Goal: Transaction & Acquisition: Purchase product/service

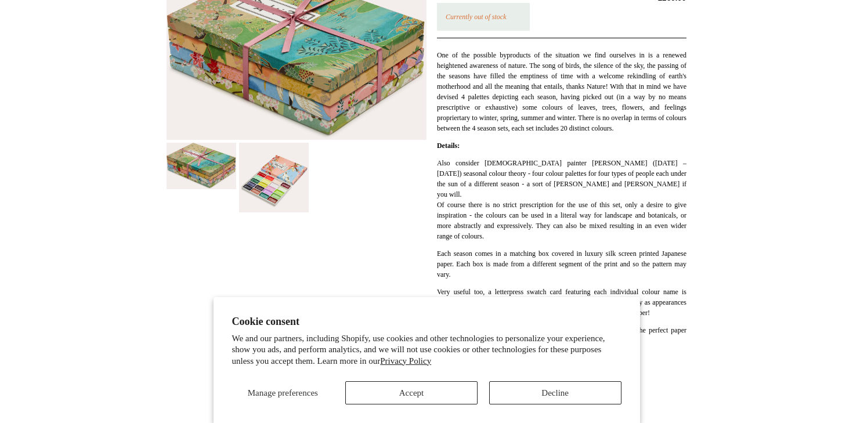
scroll to position [304, 0]
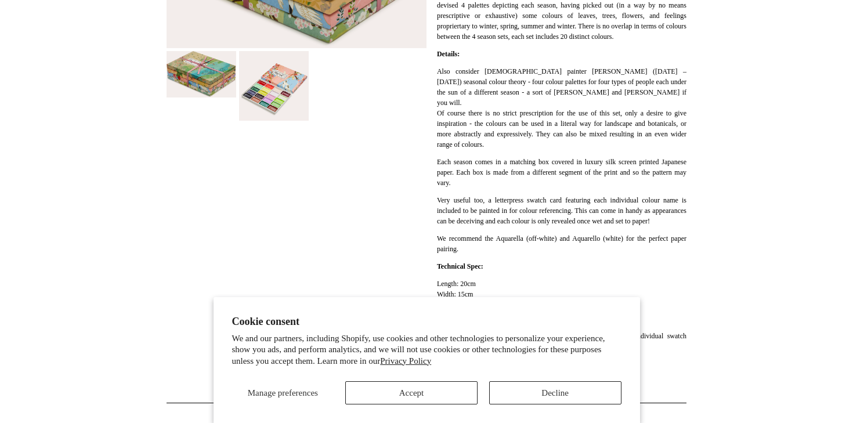
click at [604, 381] on div "Manage preferences Accept Decline" at bounding box center [427, 389] width 390 height 32
click at [601, 382] on button "Decline" at bounding box center [555, 392] width 132 height 23
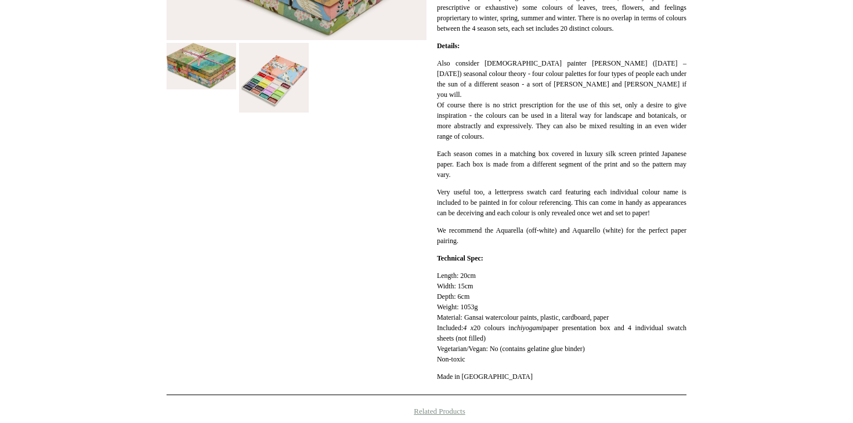
scroll to position [0, 0]
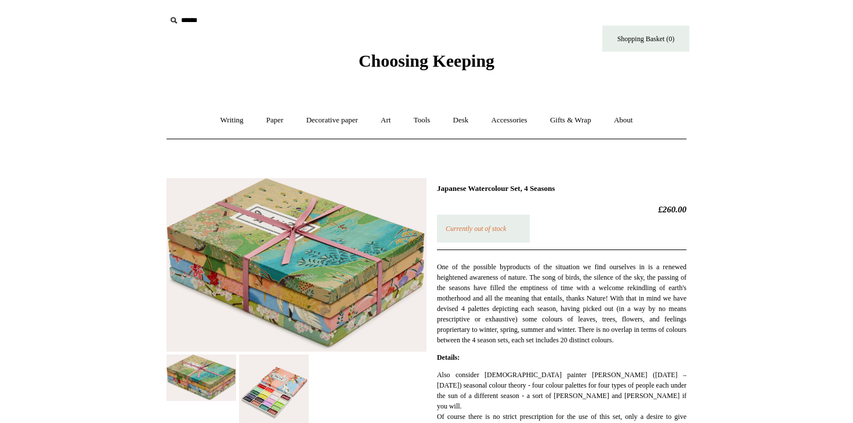
click at [658, 286] on p "One of the possible byproducts of the situation we find ourselves in is a renew…" at bounding box center [562, 304] width 250 height 84
click at [385, 120] on link "Art +" at bounding box center [385, 120] width 31 height 31
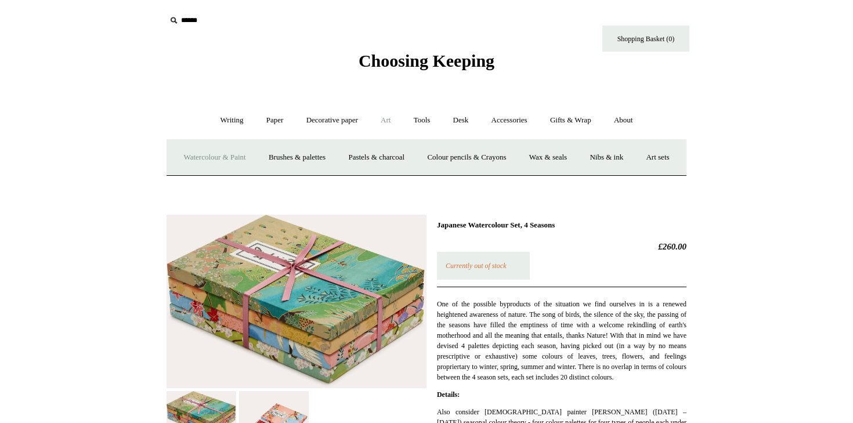
click at [255, 161] on link "Watercolour & Paint" at bounding box center [214, 157] width 83 height 31
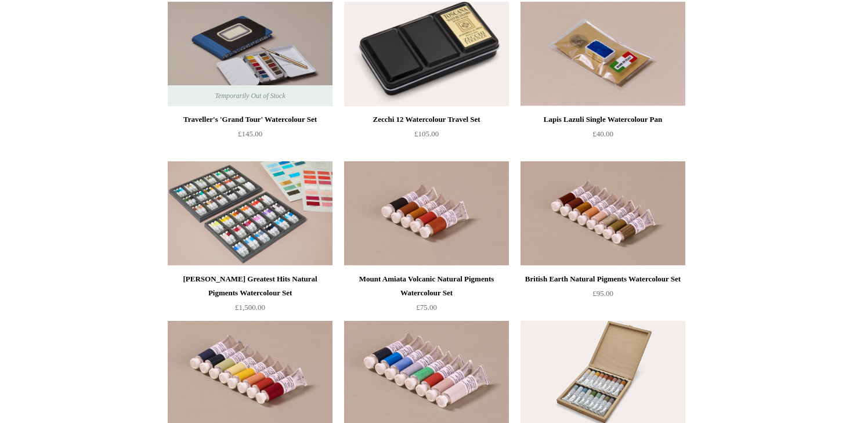
scroll to position [1913, 0]
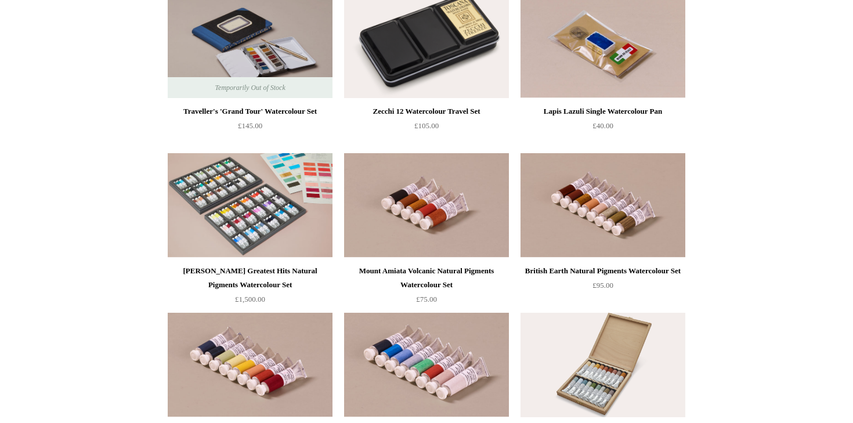
click at [434, 59] on img at bounding box center [426, 46] width 165 height 104
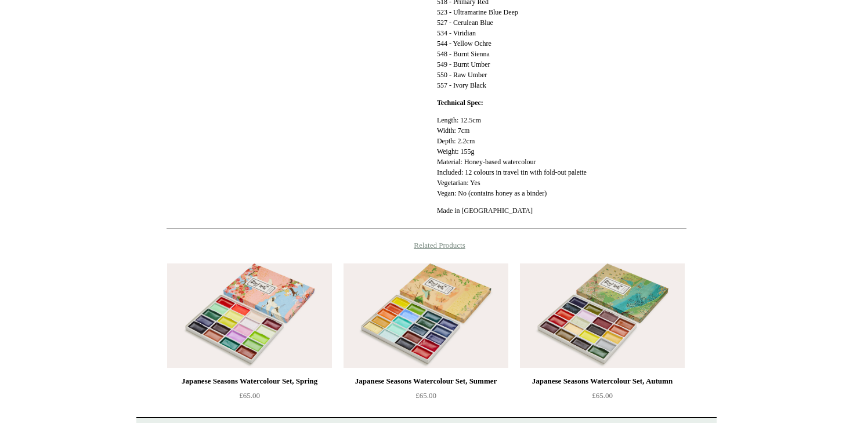
scroll to position [492, 0]
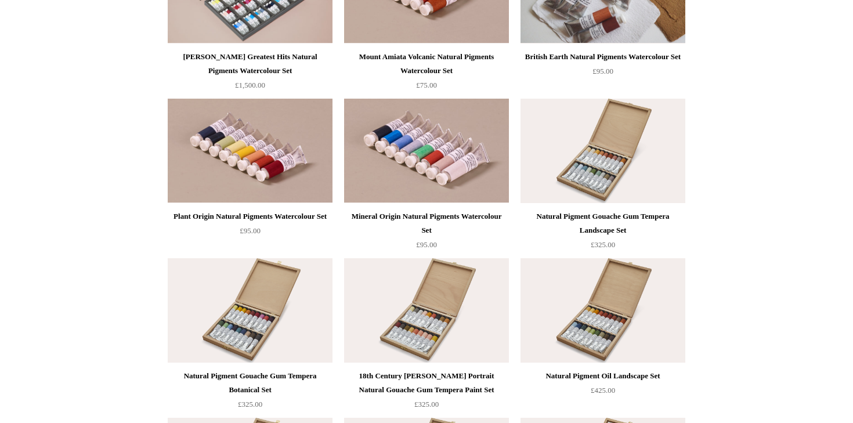
scroll to position [2163, 0]
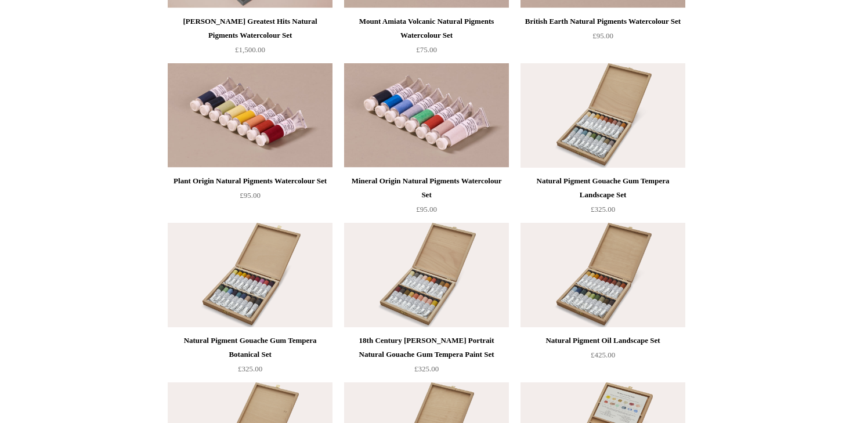
click at [648, 134] on img at bounding box center [603, 115] width 165 height 104
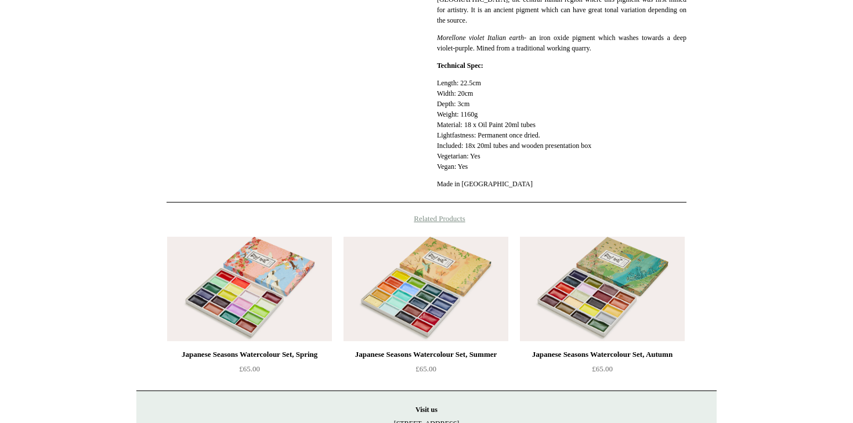
scroll to position [1188, 0]
